Goal: Feedback & Contribution: Submit feedback/report problem

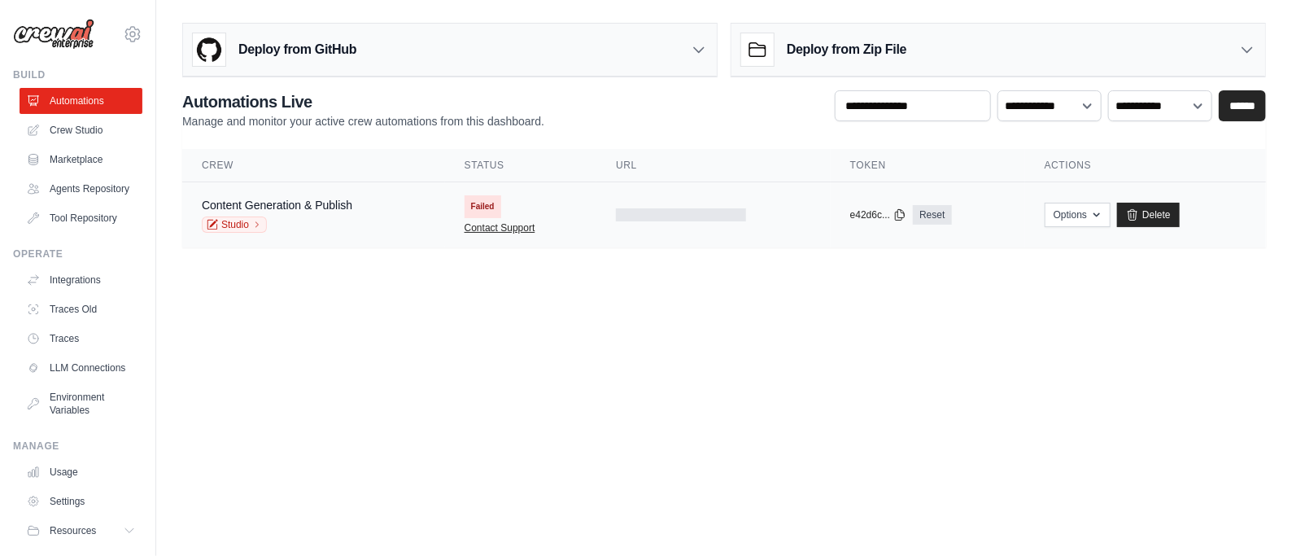
click at [496, 229] on link "Contact Support" at bounding box center [500, 227] width 71 height 13
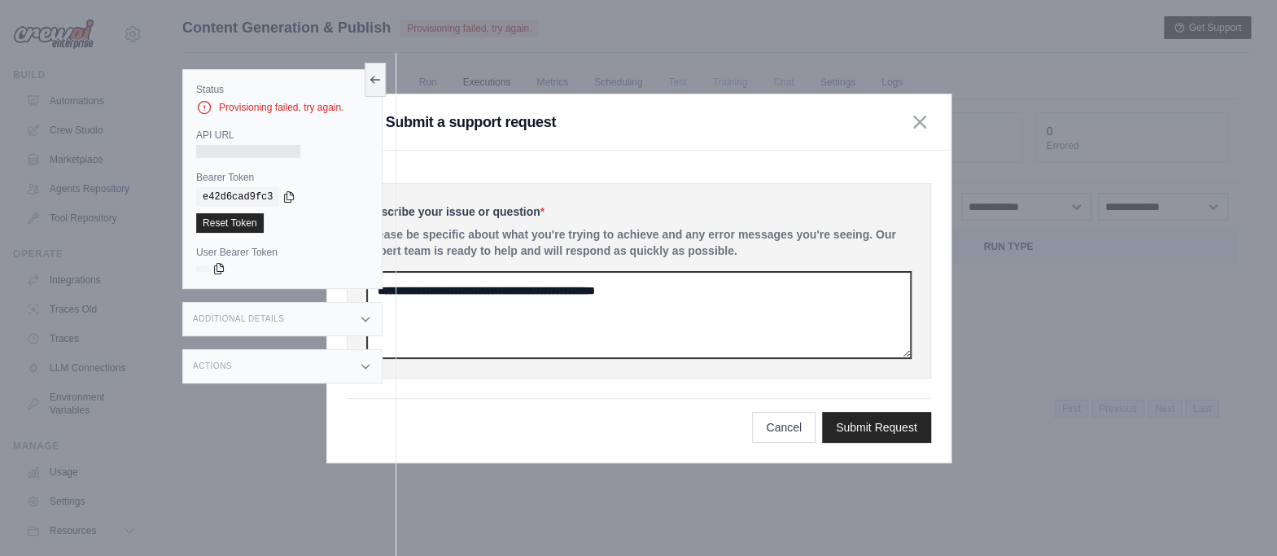
click at [534, 294] on textarea at bounding box center [639, 315] width 544 height 86
click at [579, 303] on textarea at bounding box center [639, 315] width 544 height 86
click at [693, 293] on textarea at bounding box center [639, 315] width 544 height 86
drag, startPoint x: 713, startPoint y: 295, endPoint x: 535, endPoint y: 295, distance: 177.4
click at [535, 295] on textarea at bounding box center [639, 315] width 544 height 86
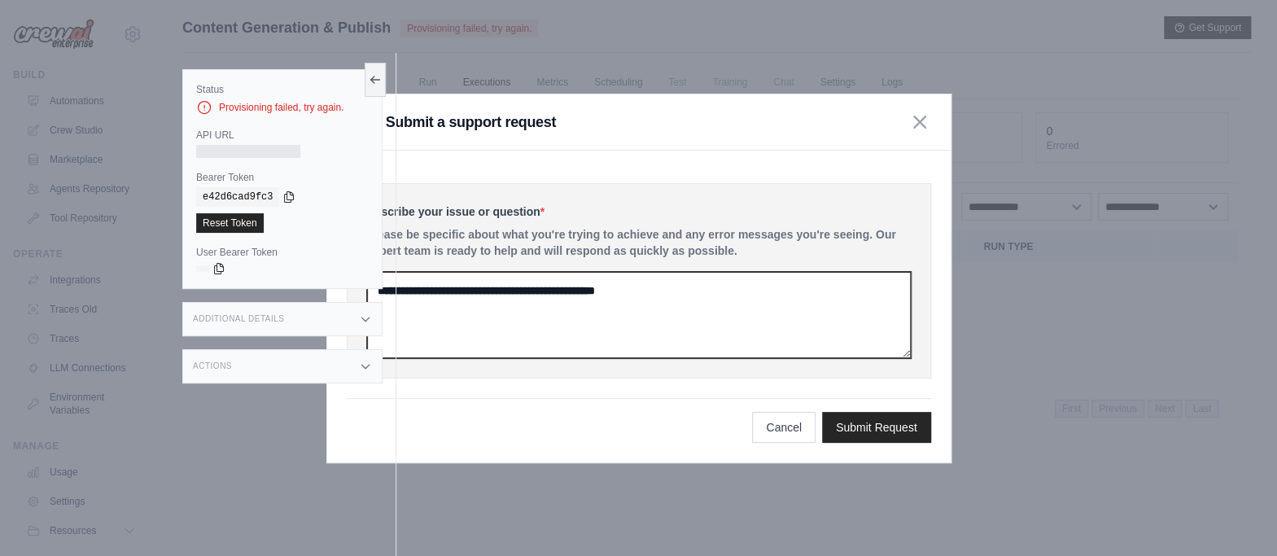
click at [579, 295] on textarea at bounding box center [639, 315] width 544 height 86
click at [535, 308] on textarea at bounding box center [639, 315] width 544 height 86
click at [519, 315] on textarea at bounding box center [639, 315] width 544 height 86
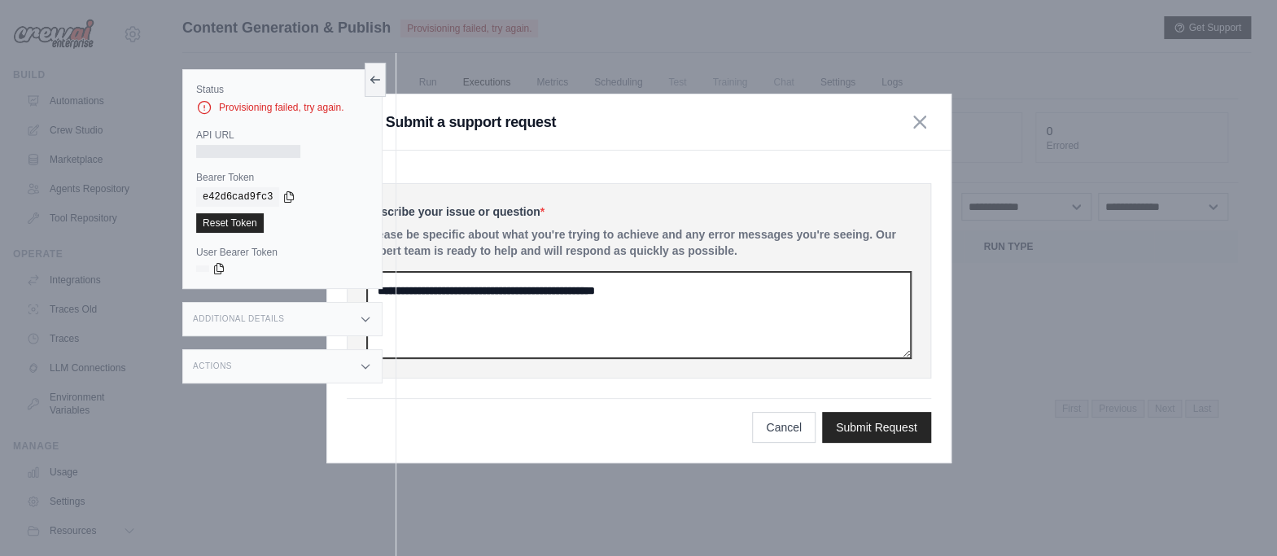
click at [740, 299] on textarea at bounding box center [639, 315] width 544 height 86
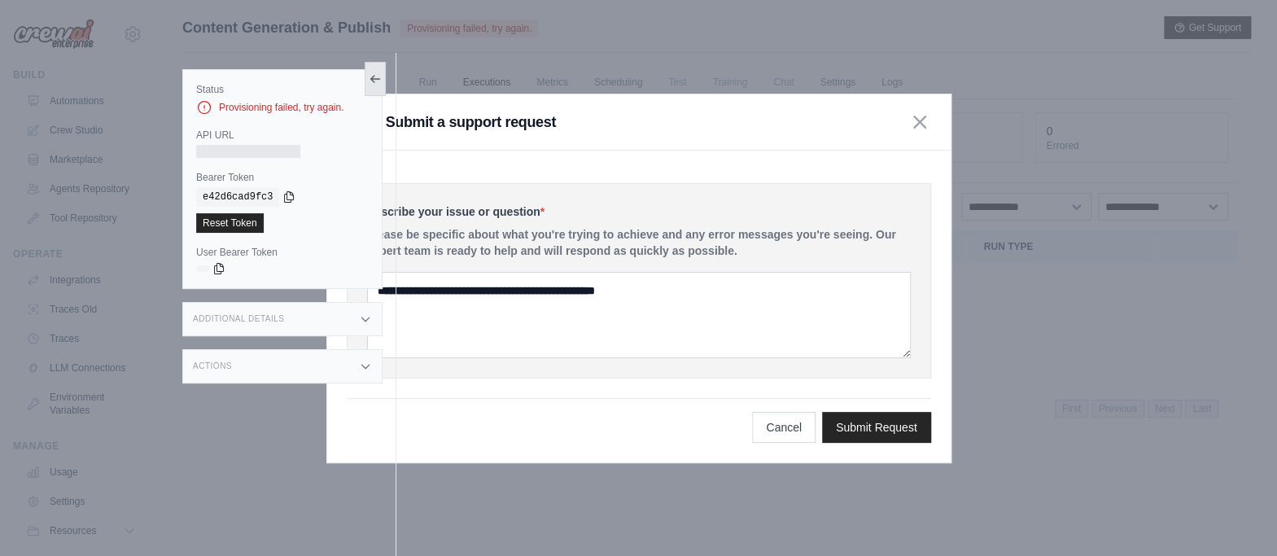
click at [378, 69] on button at bounding box center [375, 79] width 21 height 34
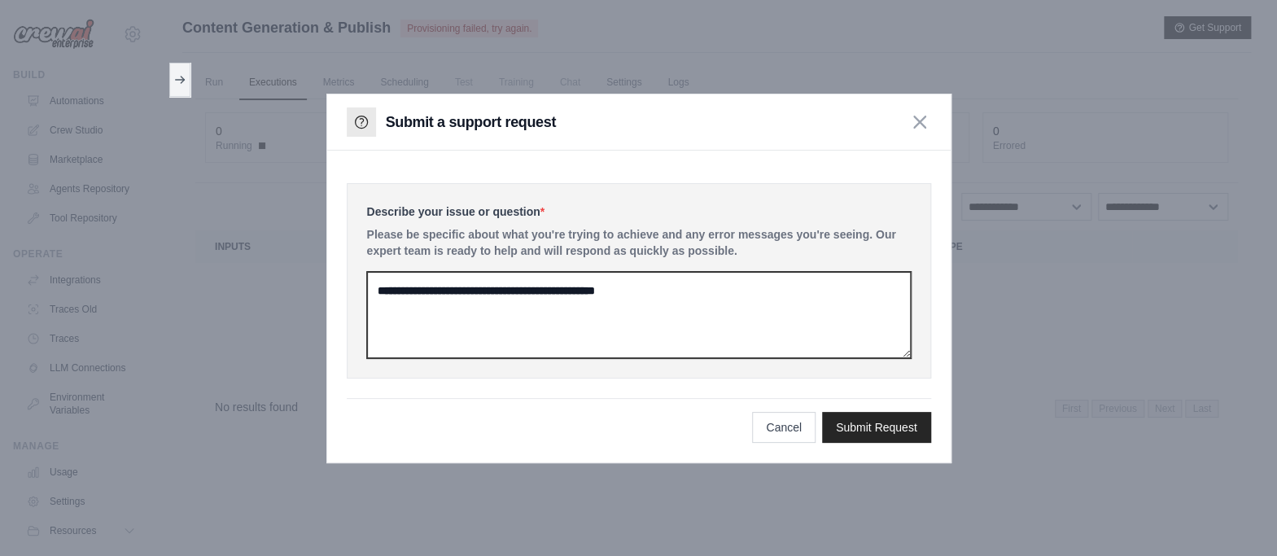
click at [575, 303] on textarea at bounding box center [639, 315] width 544 height 86
click at [746, 291] on textarea at bounding box center [639, 315] width 544 height 86
click at [603, 292] on textarea at bounding box center [639, 315] width 544 height 86
click at [603, 291] on textarea at bounding box center [639, 315] width 544 height 86
click at [600, 307] on textarea at bounding box center [639, 315] width 544 height 86
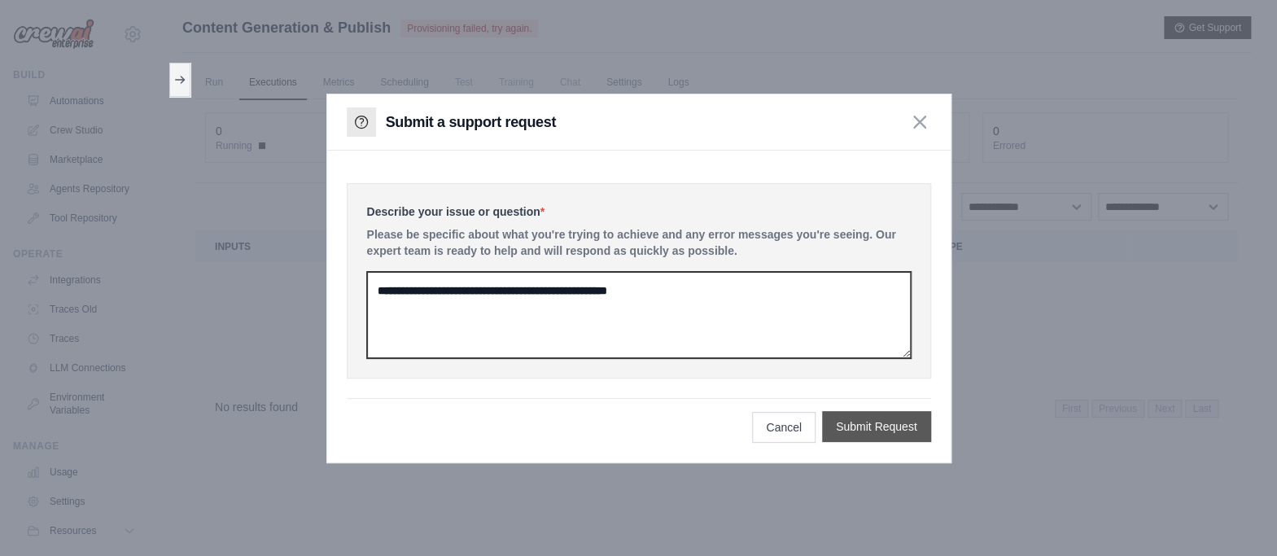
type textarea "**********"
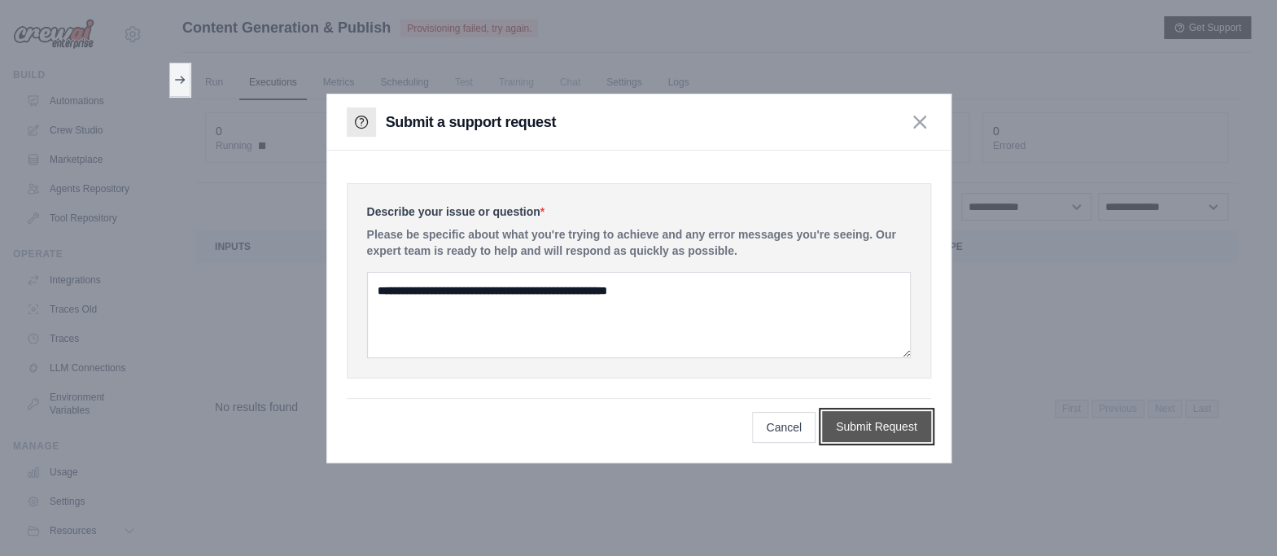
click at [881, 430] on button "Submit Request" at bounding box center [876, 426] width 109 height 31
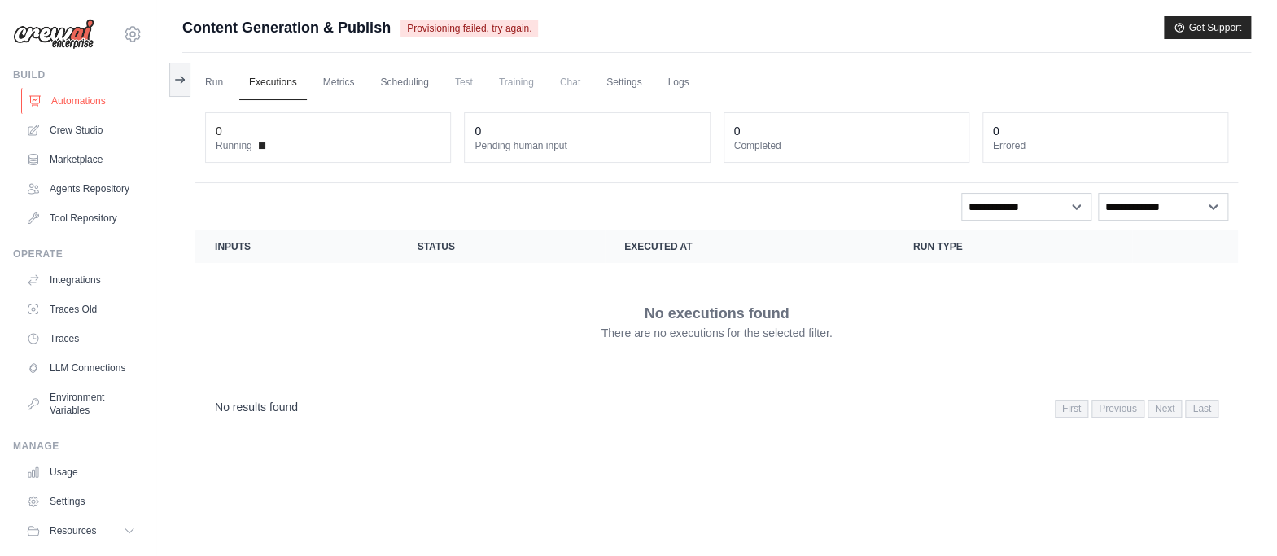
click at [83, 100] on link "Automations" at bounding box center [82, 101] width 123 height 26
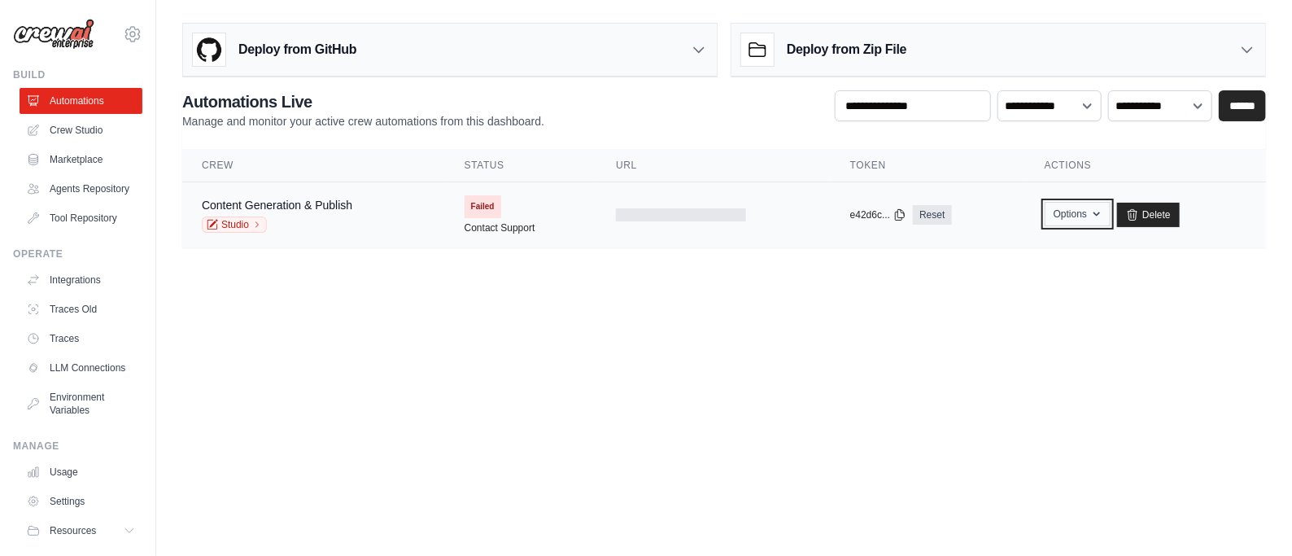
click at [1080, 212] on button "Options" at bounding box center [1078, 214] width 66 height 24
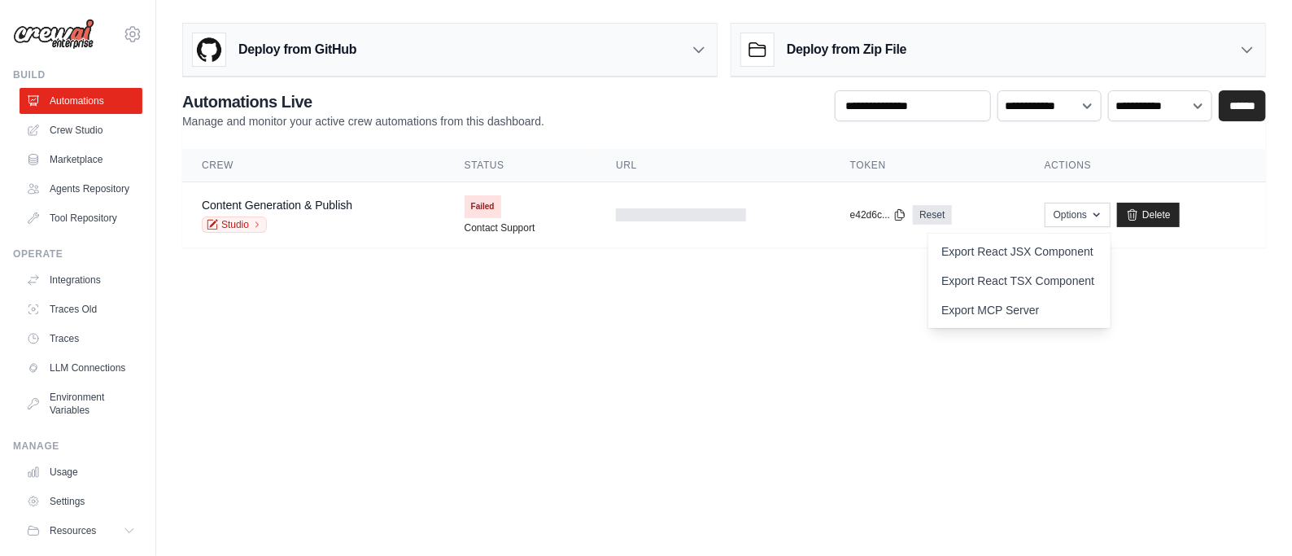
click at [1007, 138] on div "**********" at bounding box center [724, 168] width 1084 height 157
